Goal: Task Accomplishment & Management: Manage account settings

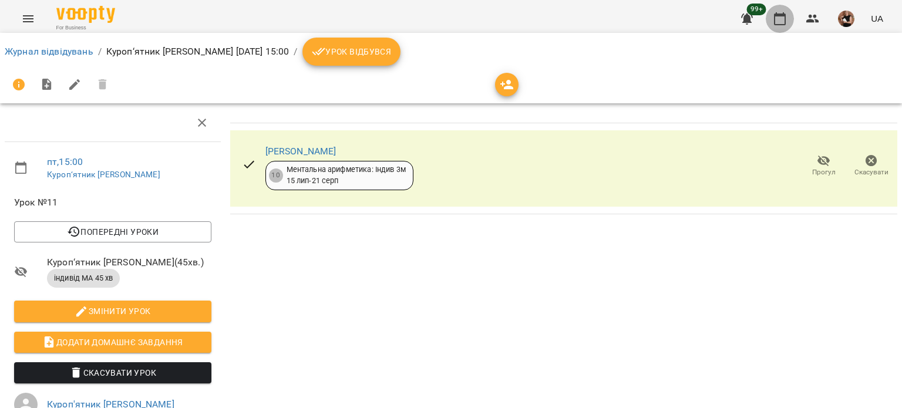
click at [778, 16] on icon "button" at bounding box center [780, 18] width 12 height 13
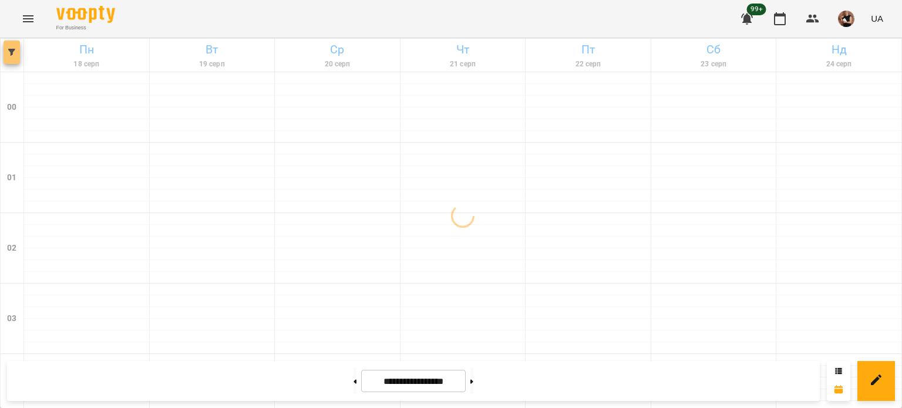
click at [15, 56] on button "button" at bounding box center [12, 53] width 16 height 24
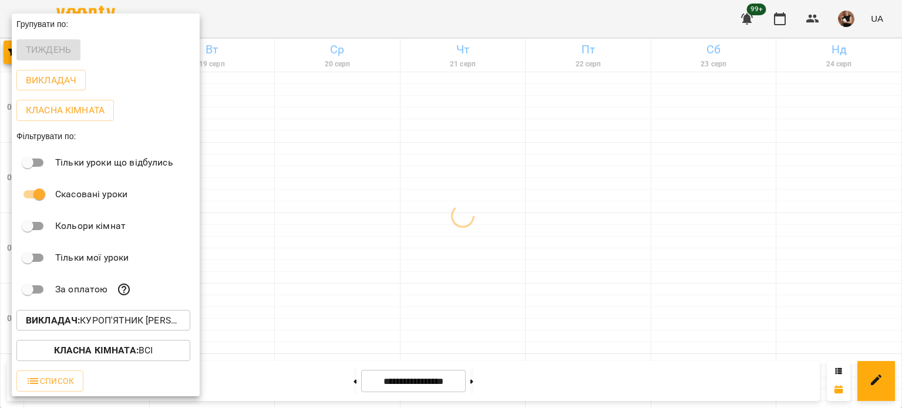
click at [96, 324] on p "Викладач : Куроп'ятник [PERSON_NAME]" at bounding box center [103, 321] width 155 height 14
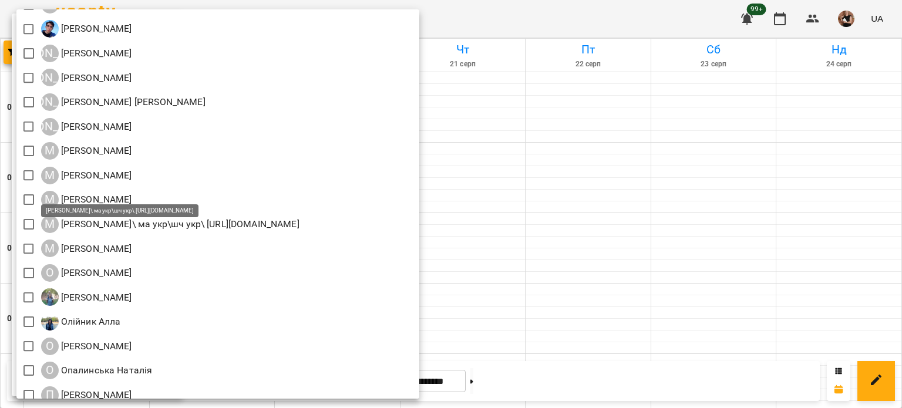
scroll to position [793, 0]
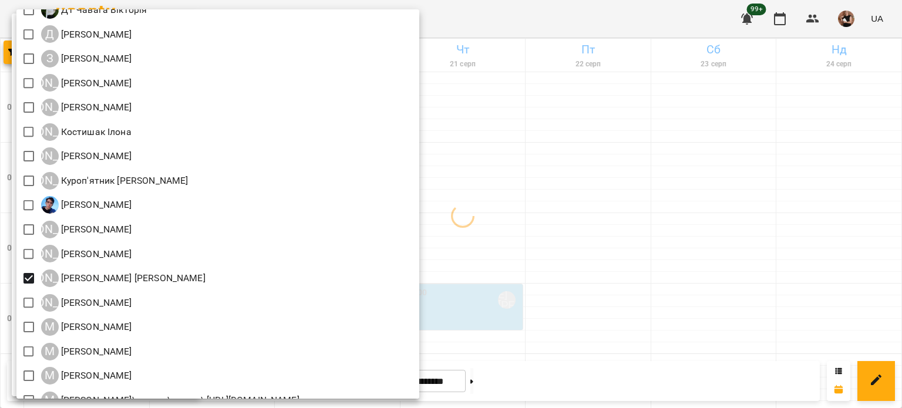
click at [652, 251] on div at bounding box center [451, 204] width 902 height 408
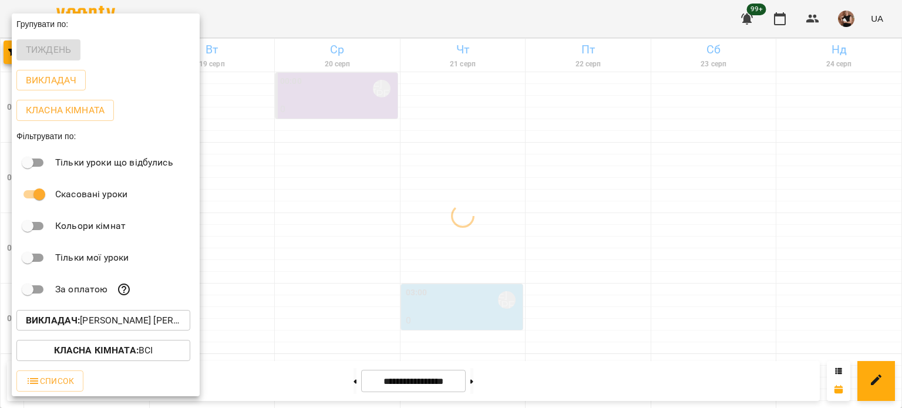
click at [617, 262] on div at bounding box center [451, 204] width 902 height 408
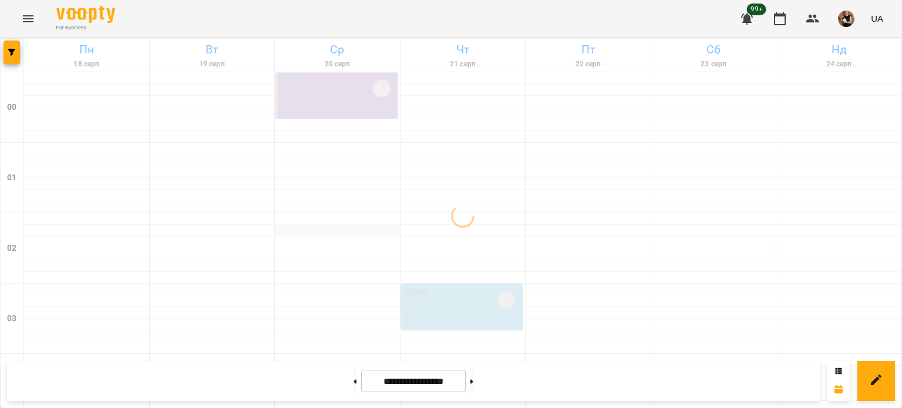
scroll to position [294, 0]
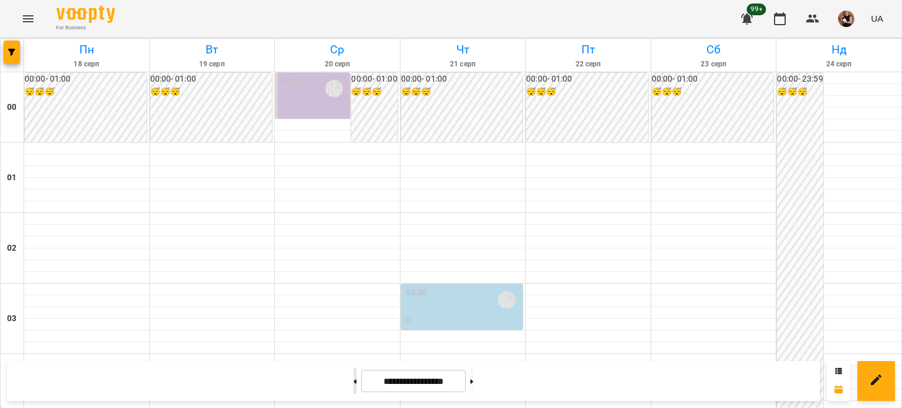
click at [354, 382] on button at bounding box center [355, 381] width 3 height 26
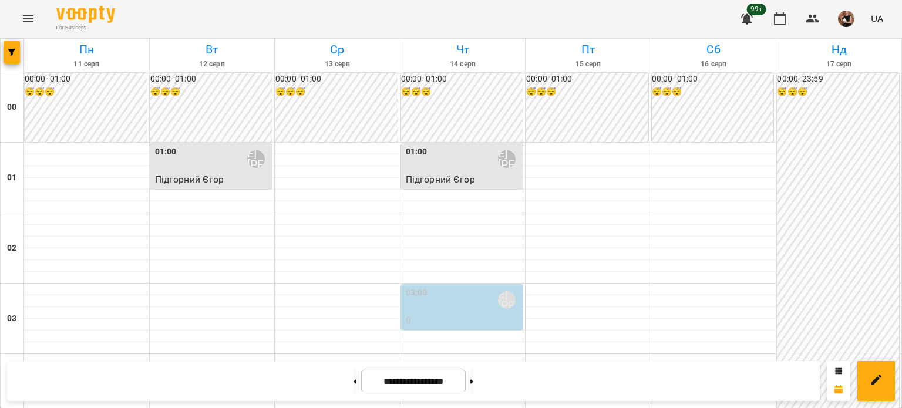
scroll to position [1351, 0]
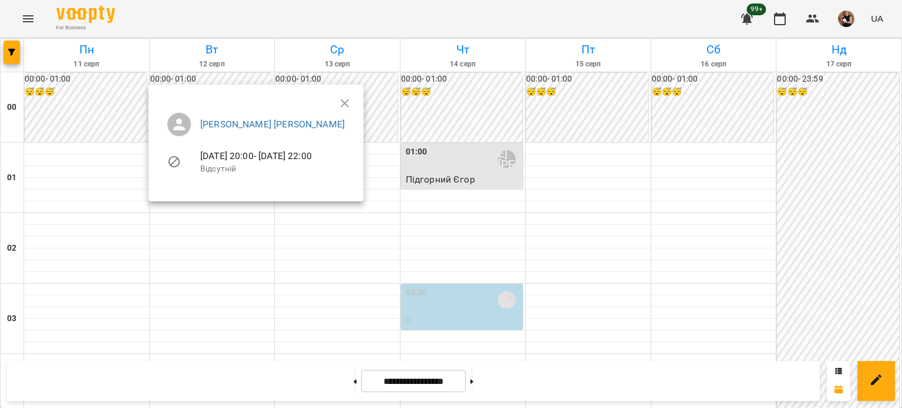
click at [583, 304] on div at bounding box center [451, 204] width 902 height 408
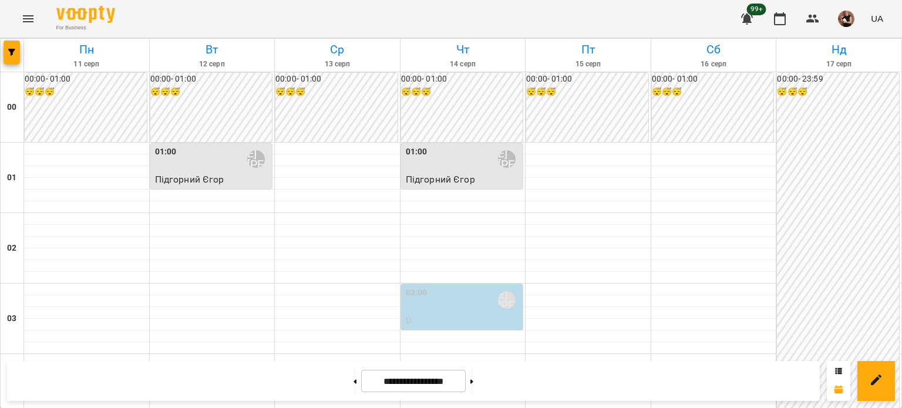
scroll to position [1173, 0]
click at [14, 55] on icon "button" at bounding box center [11, 52] width 7 height 7
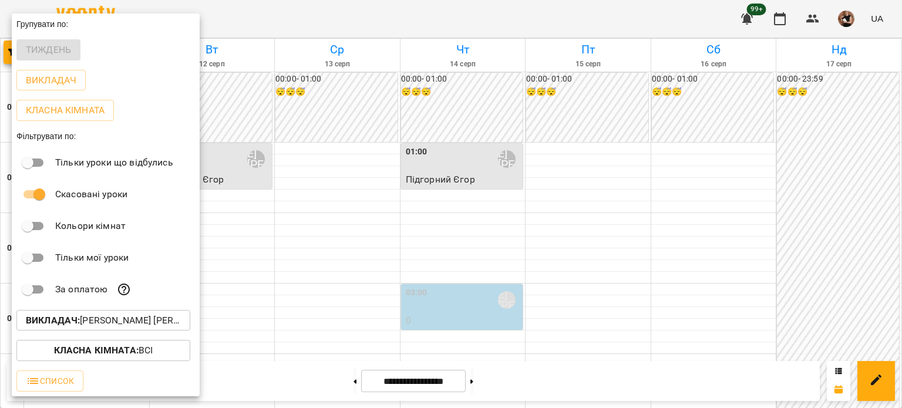
click at [106, 324] on p "Викладач : Ліпатьєва Ольга" at bounding box center [103, 321] width 155 height 14
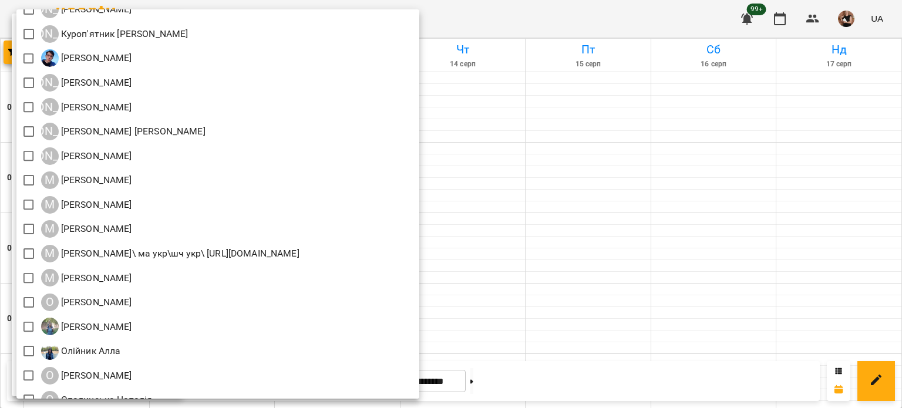
scroll to position [881, 0]
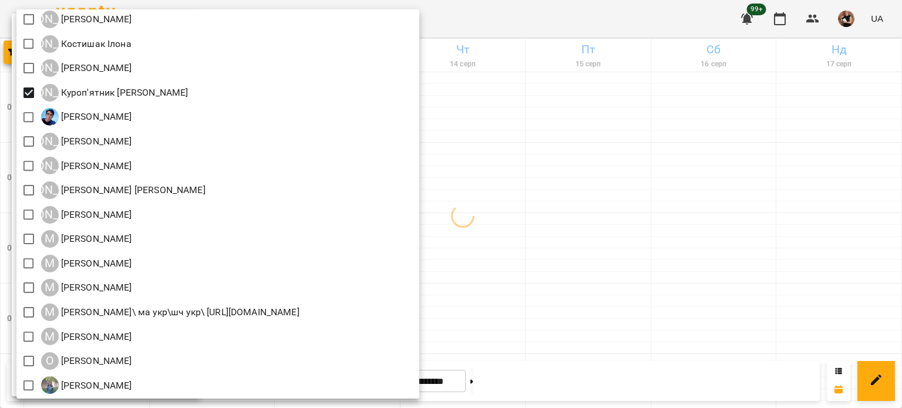
click at [779, 211] on div at bounding box center [451, 204] width 902 height 408
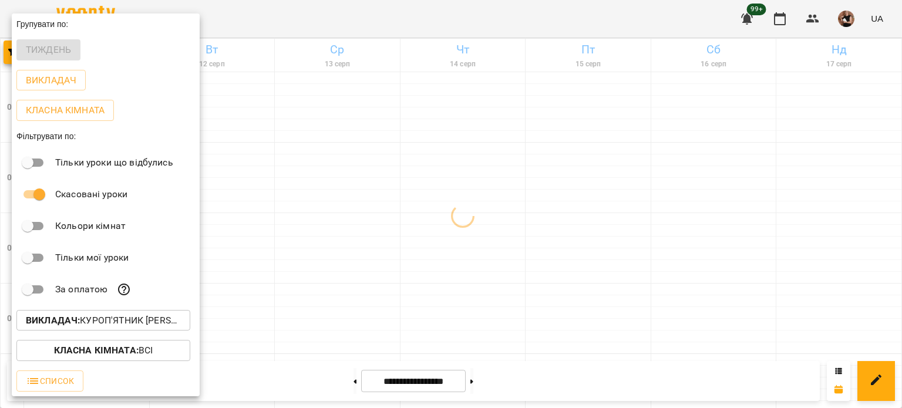
click at [779, 211] on div at bounding box center [451, 204] width 902 height 408
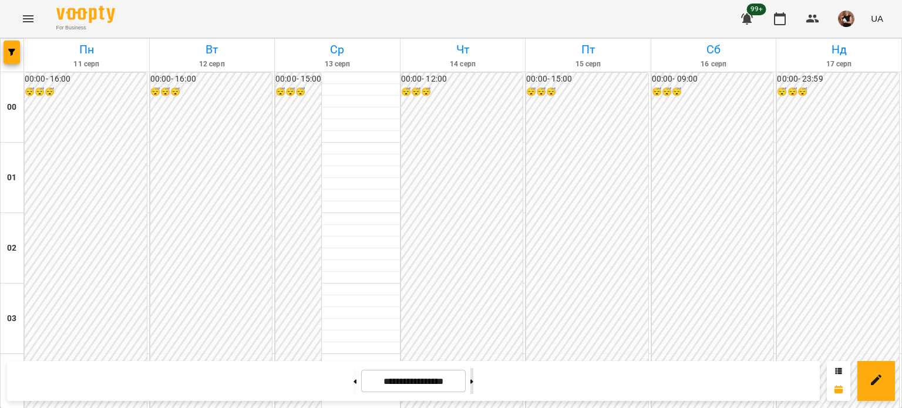
click at [474, 380] on icon at bounding box center [472, 382] width 3 height 5
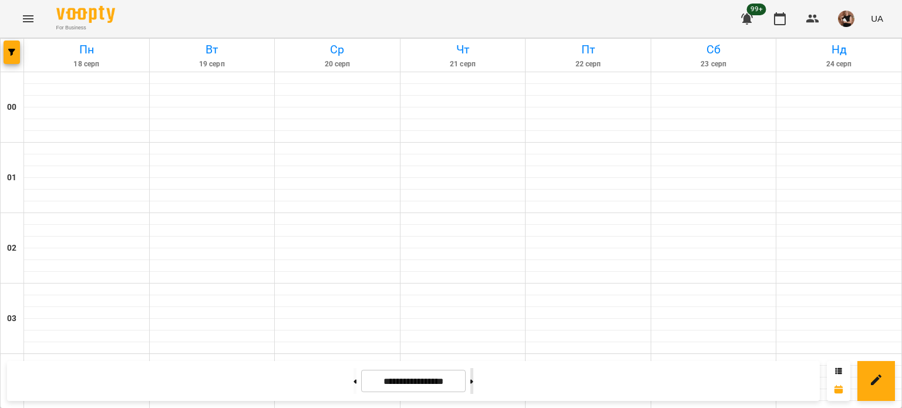
click at [474, 380] on icon at bounding box center [472, 382] width 3 height 5
type input "**********"
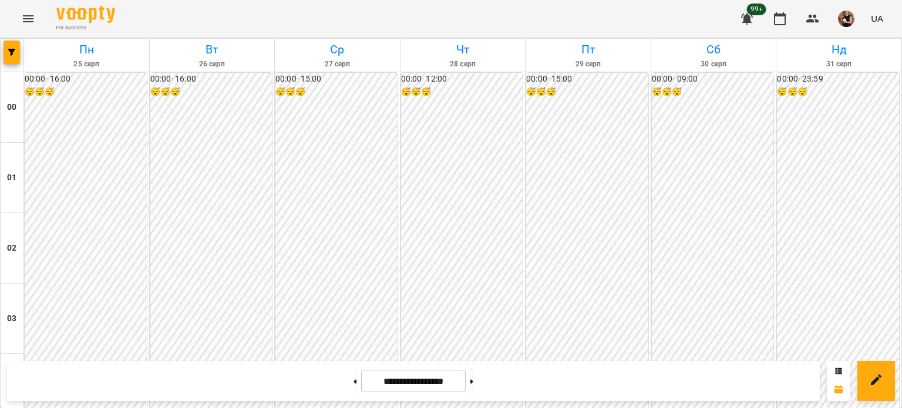
scroll to position [1291, 0]
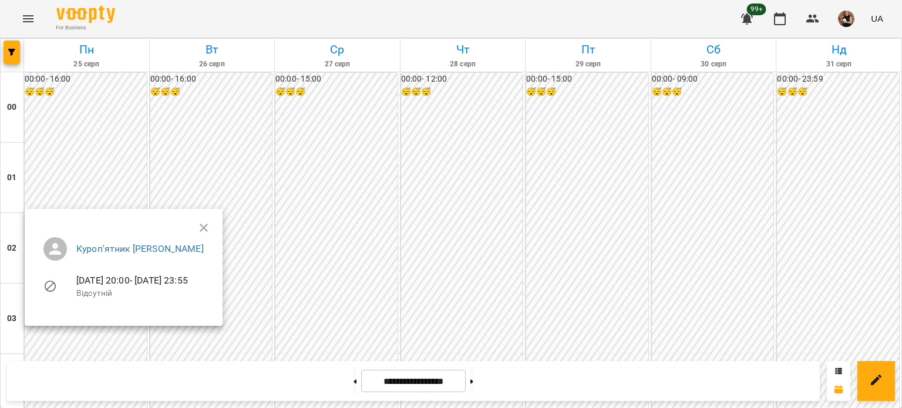
click at [503, 189] on div at bounding box center [451, 204] width 902 height 408
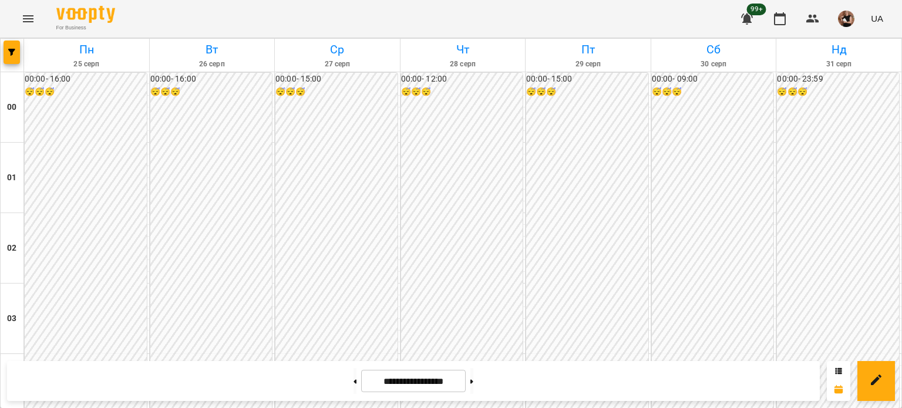
scroll to position [997, 0]
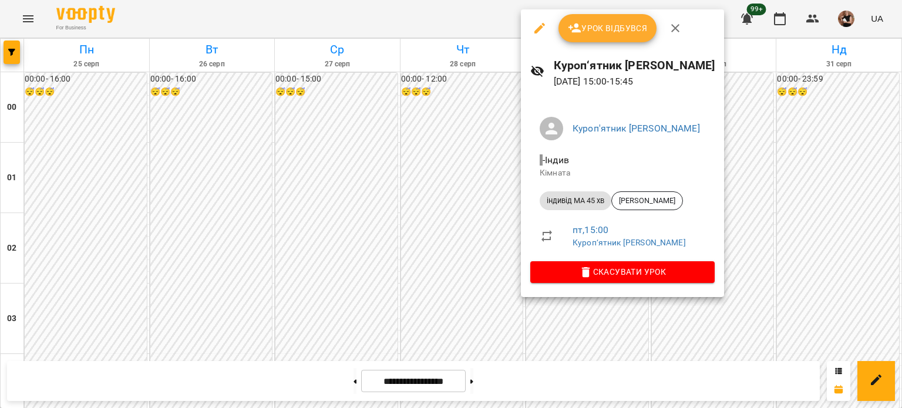
click at [536, 25] on icon "button" at bounding box center [540, 28] width 14 height 14
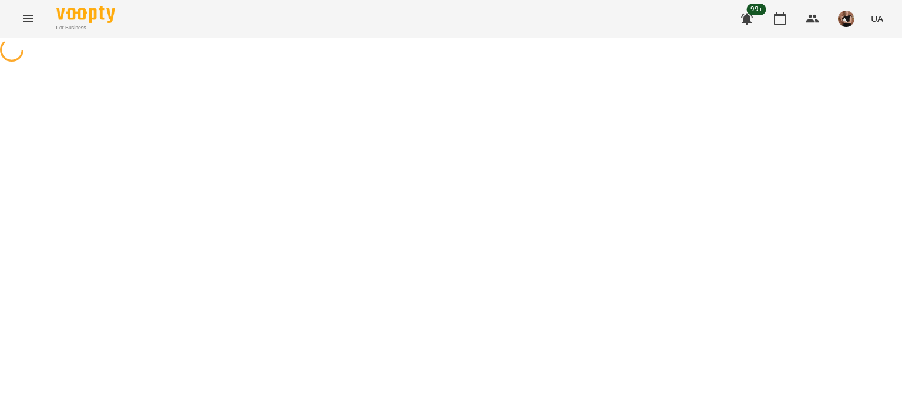
select select "**********"
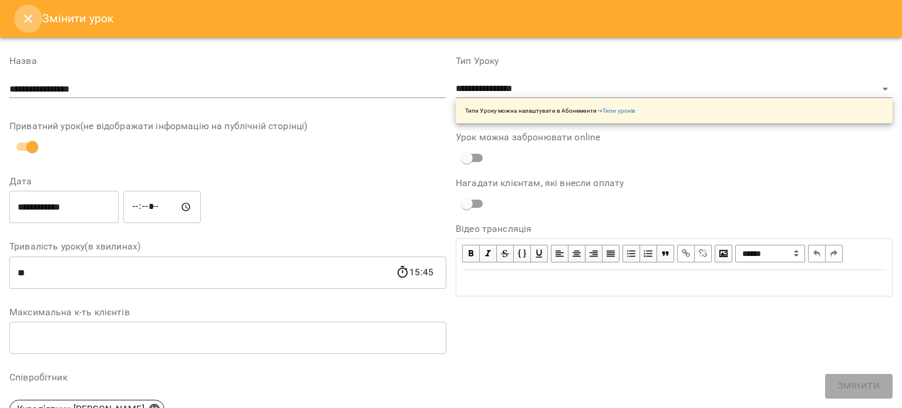
click at [24, 21] on icon "Close" at bounding box center [28, 19] width 14 height 14
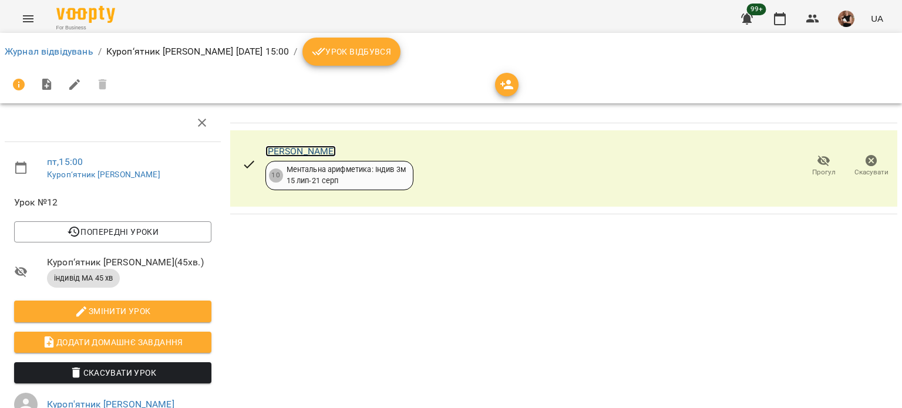
click at [278, 148] on link "Вероніка Зуб" at bounding box center [301, 151] width 71 height 11
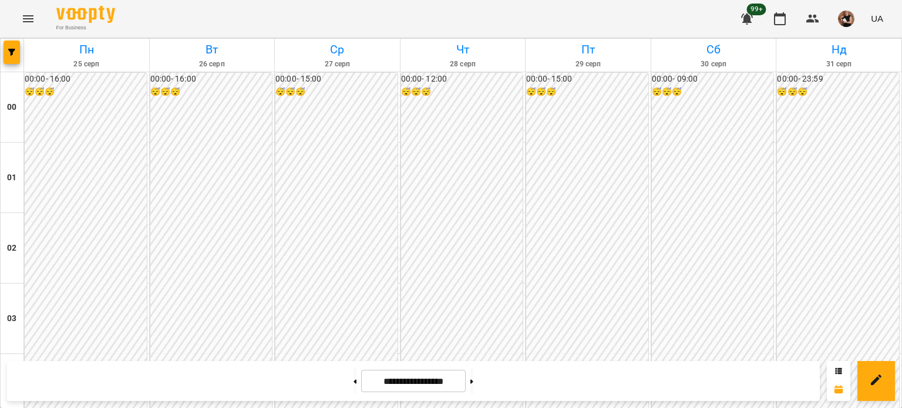
scroll to position [1056, 0]
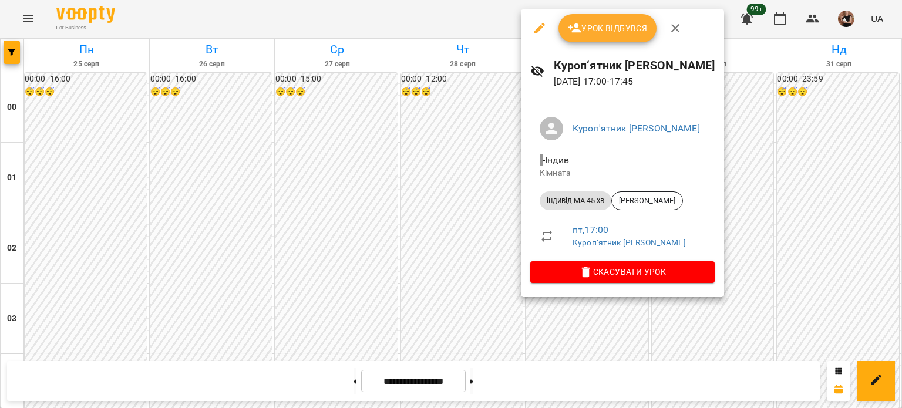
click at [541, 28] on icon "button" at bounding box center [540, 28] width 11 height 11
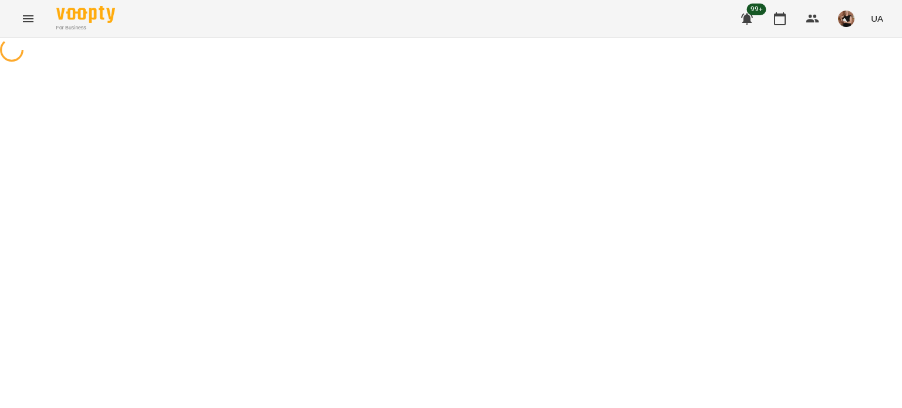
select select "**********"
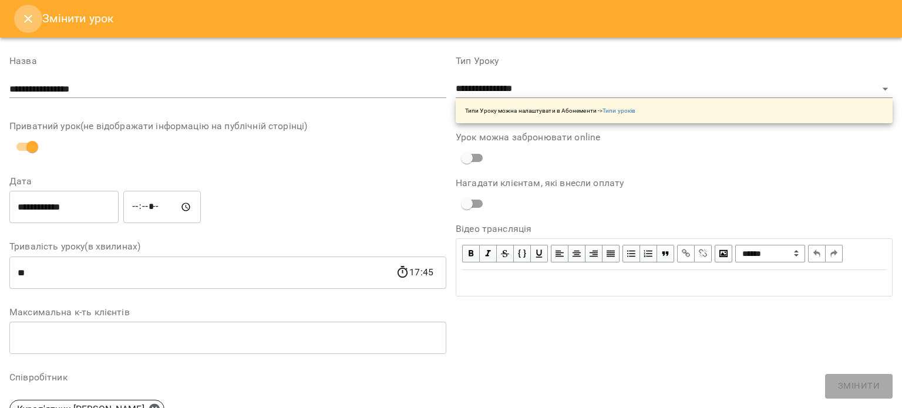
click at [28, 23] on icon "Close" at bounding box center [28, 19] width 14 height 14
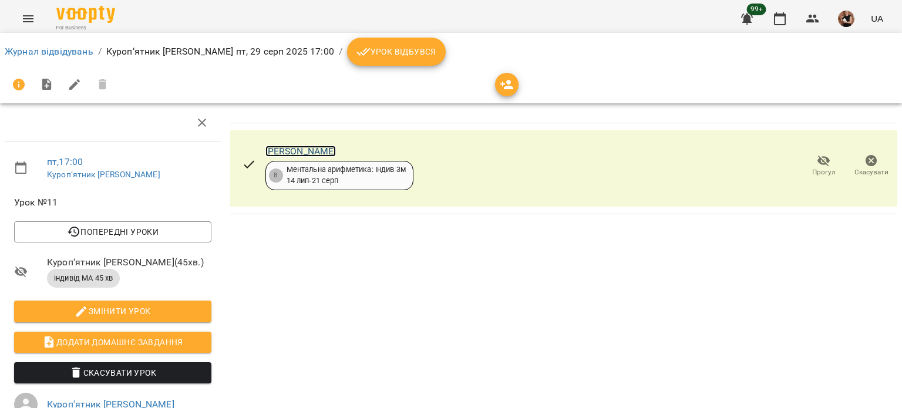
click at [306, 154] on link "Олівер Крут" at bounding box center [301, 151] width 71 height 11
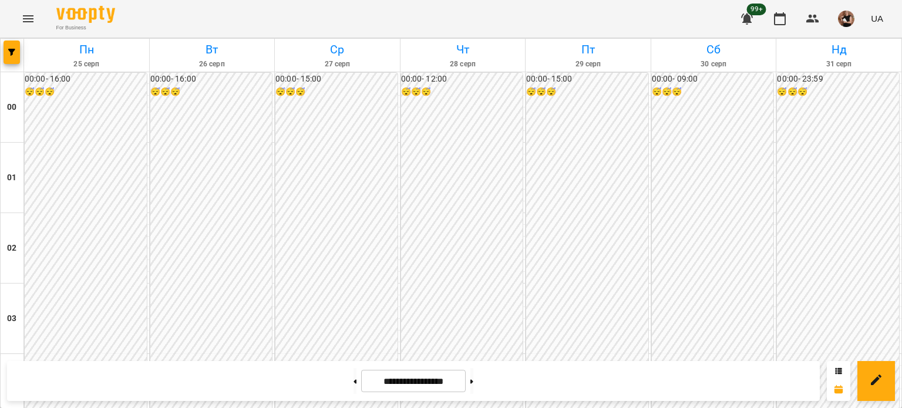
scroll to position [1175, 0]
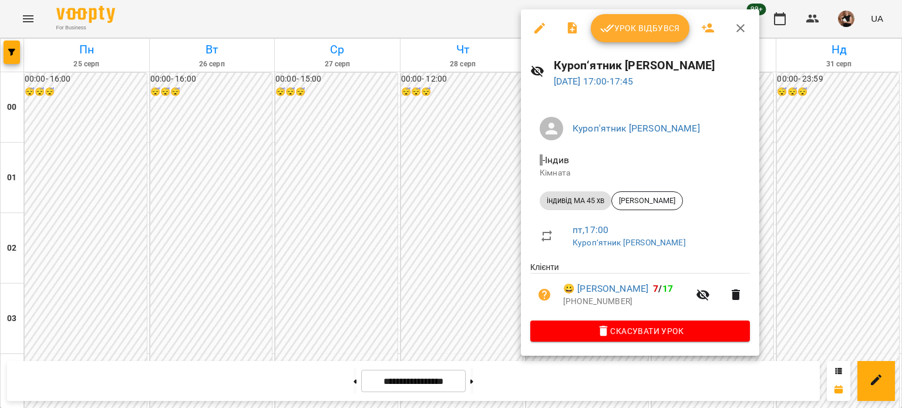
click at [734, 27] on icon "button" at bounding box center [741, 28] width 14 height 14
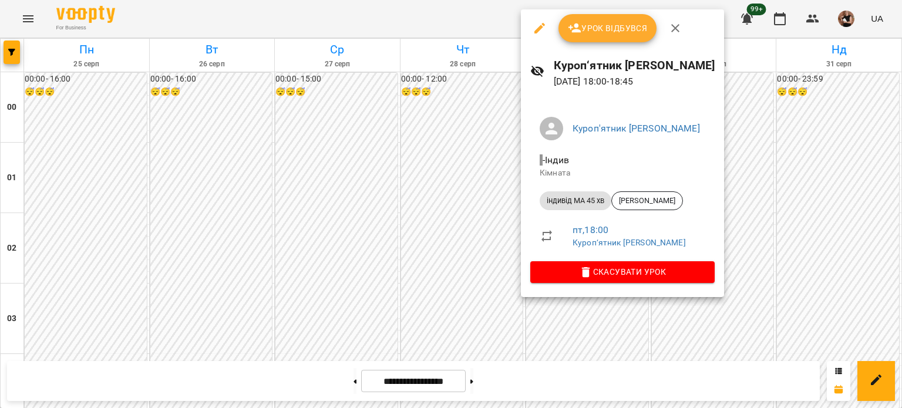
click at [541, 32] on icon "button" at bounding box center [540, 28] width 14 height 14
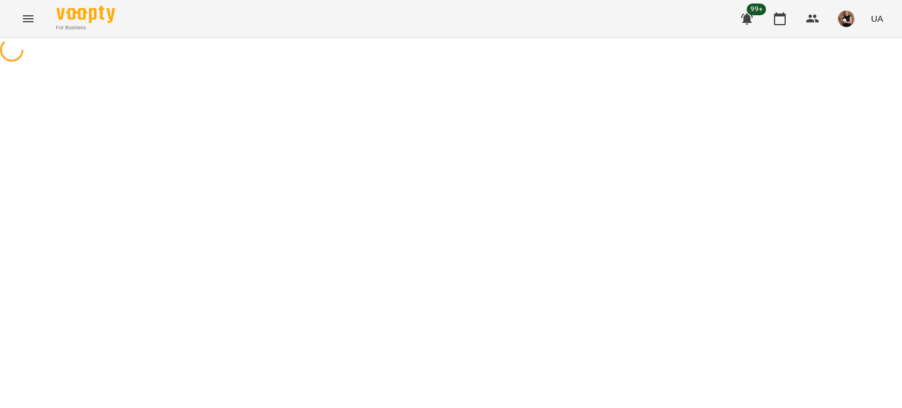
select select "**********"
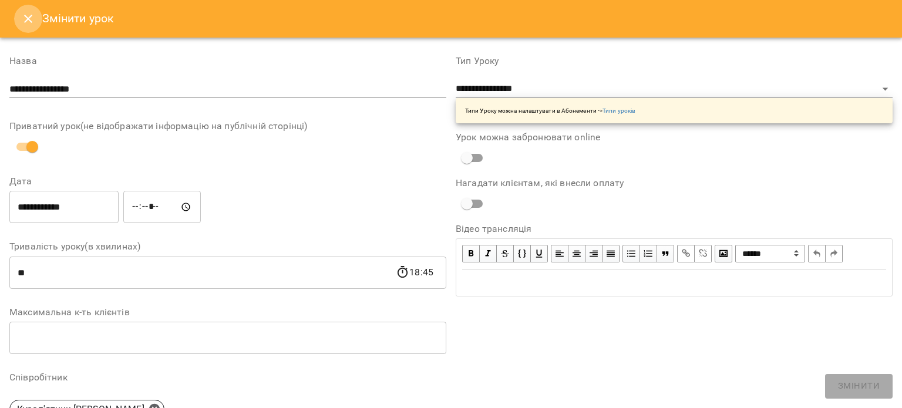
click at [26, 25] on button "Close" at bounding box center [28, 19] width 28 height 28
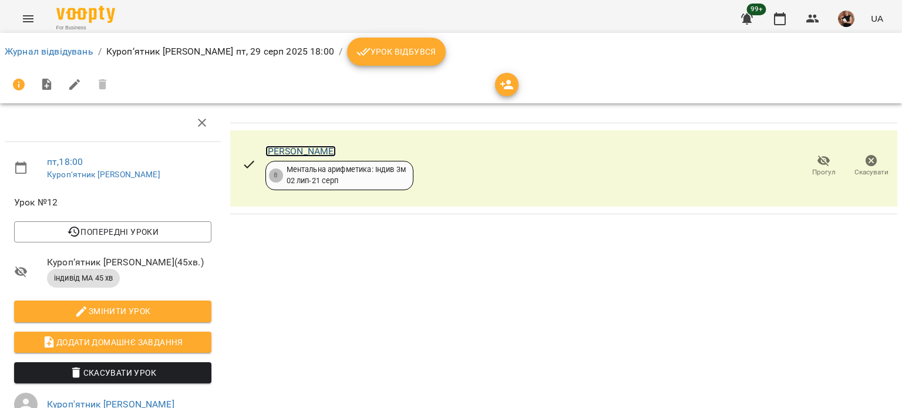
click at [287, 153] on link "[PERSON_NAME]" at bounding box center [301, 151] width 71 height 11
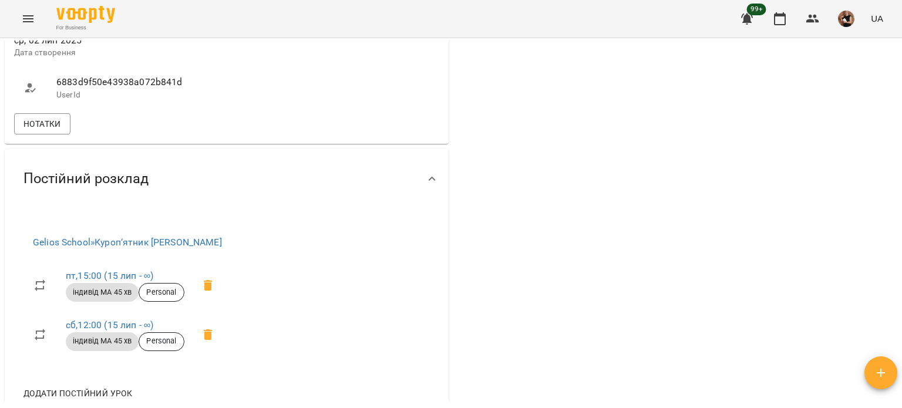
scroll to position [588, 0]
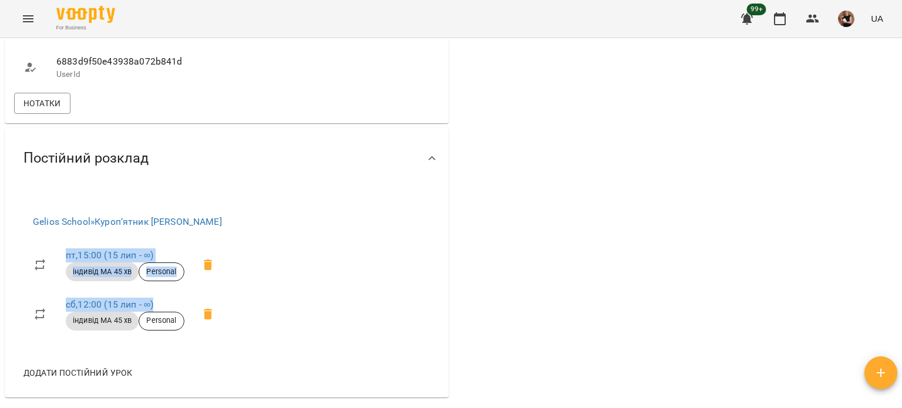
drag, startPoint x: 53, startPoint y: 243, endPoint x: 165, endPoint y: 293, distance: 121.8
click at [165, 293] on ul "пт , 15:00 (15 лип - ∞) індивід МА 45 хв Personal сб , 12:00 (15 лип - ∞) індив…" at bounding box center [128, 290] width 208 height 108
copy ul "пт , 15:00 (15 лип - ∞) індивід МА 45 хв Personal сб , 12:00 (15 лип - ∞)"
click at [145, 177] on div "Постійний розклад" at bounding box center [227, 158] width 444 height 61
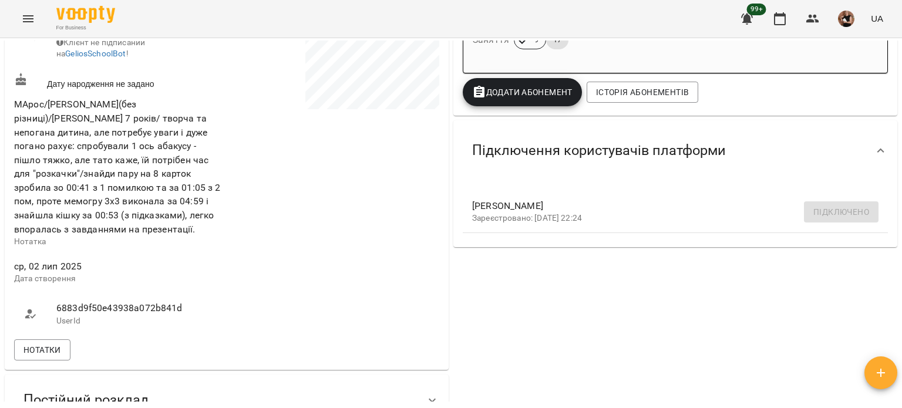
scroll to position [411, 0]
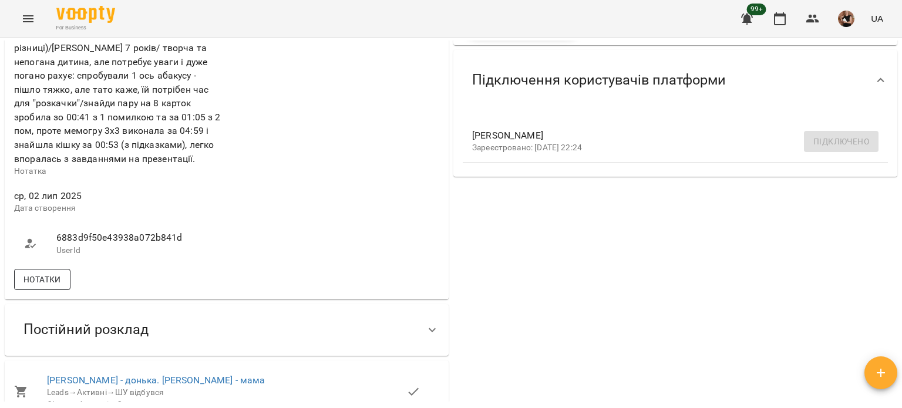
click at [39, 273] on span "Нотатки" at bounding box center [43, 280] width 38 height 14
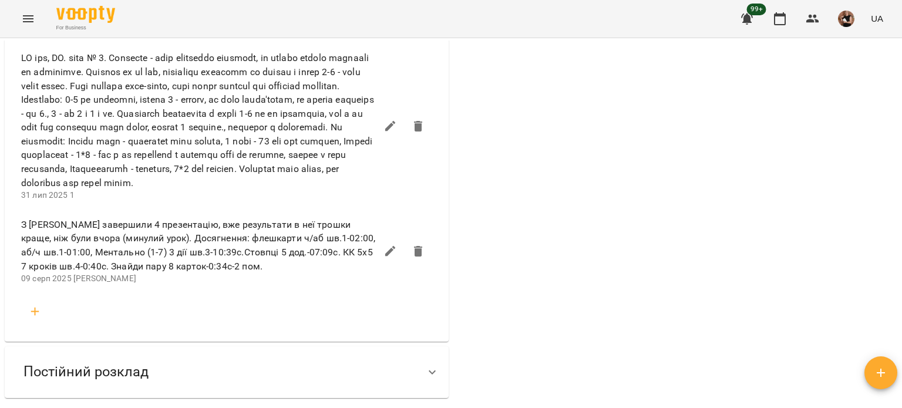
scroll to position [705, 0]
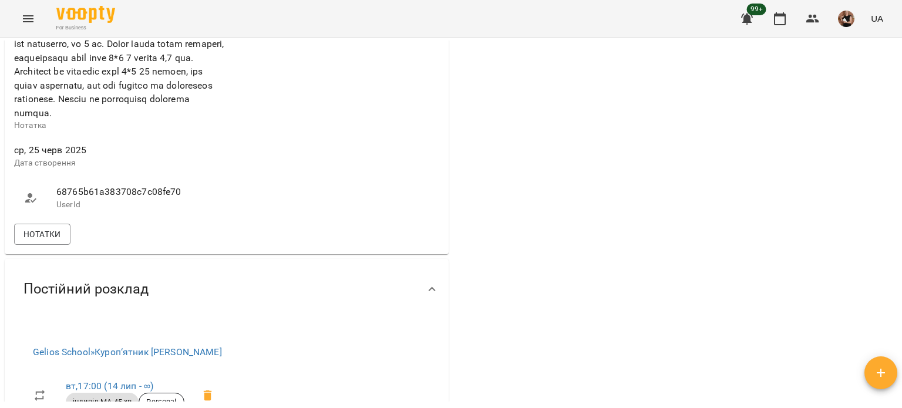
scroll to position [1058, 0]
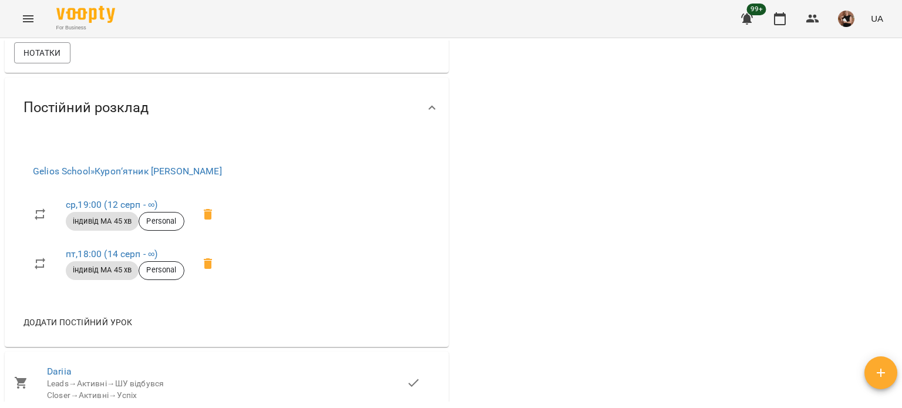
scroll to position [1116, 0]
